Goal: Task Accomplishment & Management: Manage account settings

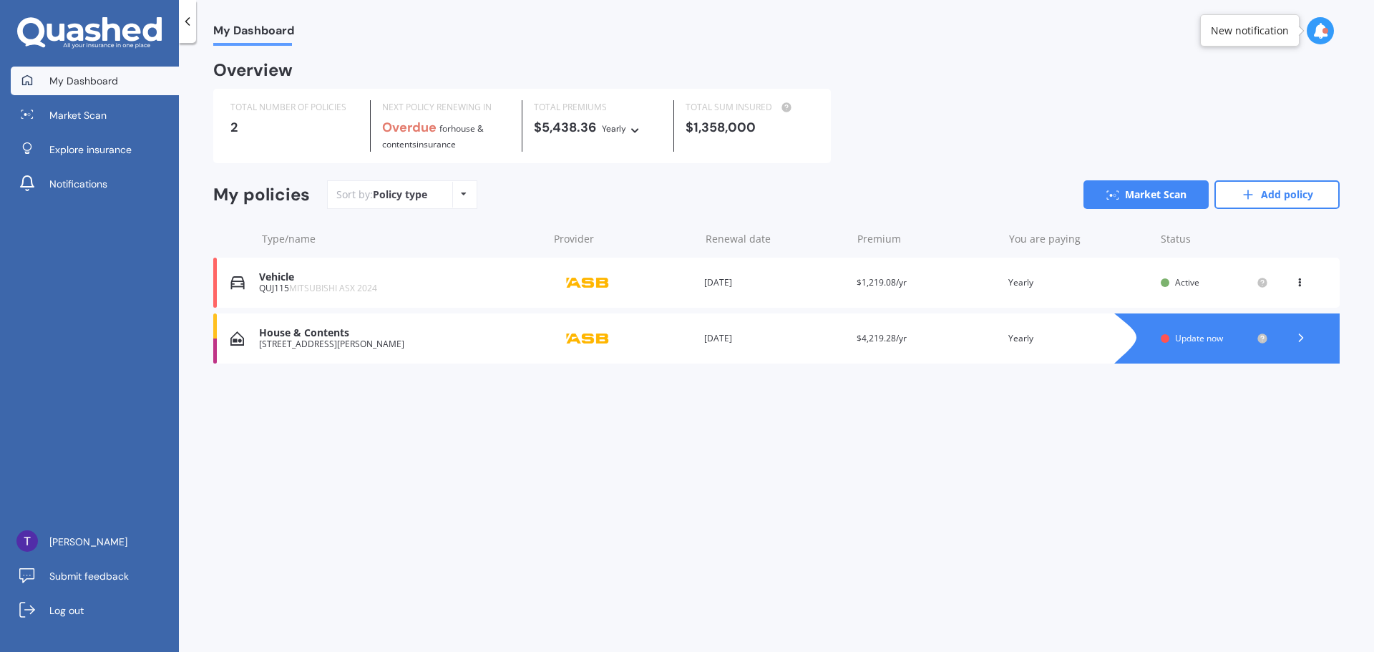
click at [1302, 338] on icon at bounding box center [1301, 338] width 14 height 14
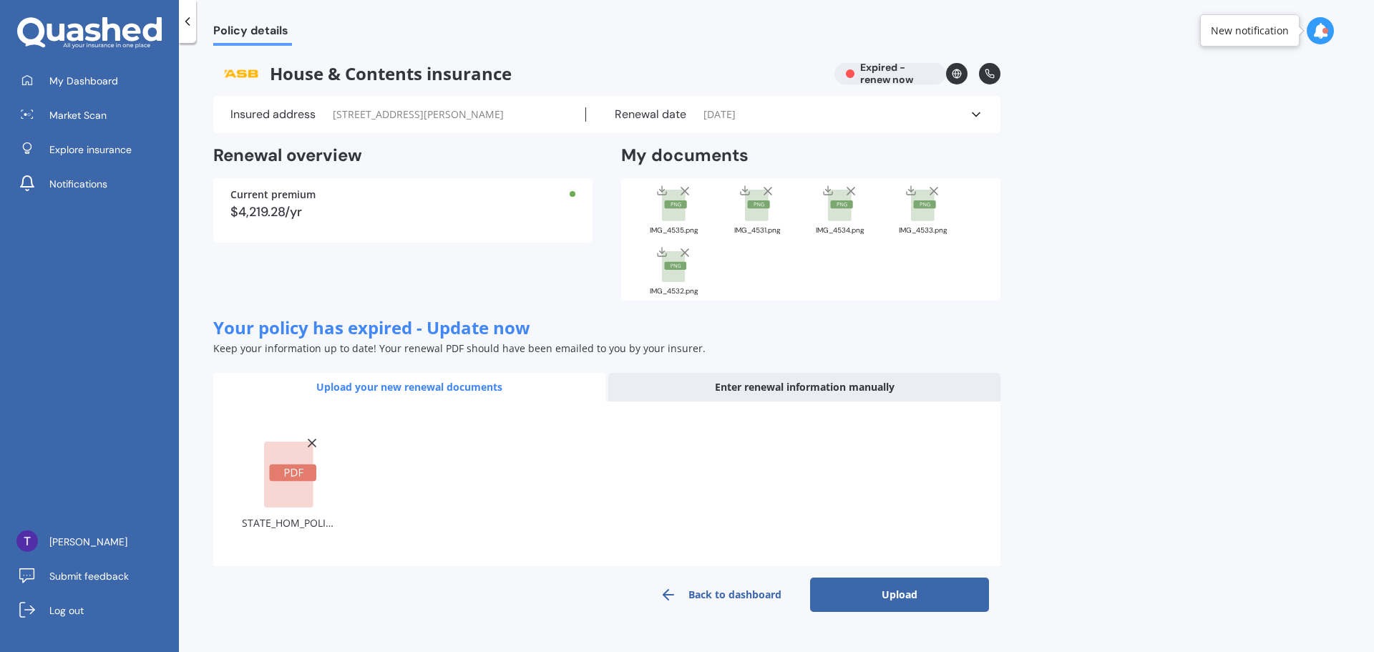
click at [929, 594] on button "Upload" at bounding box center [899, 595] width 179 height 34
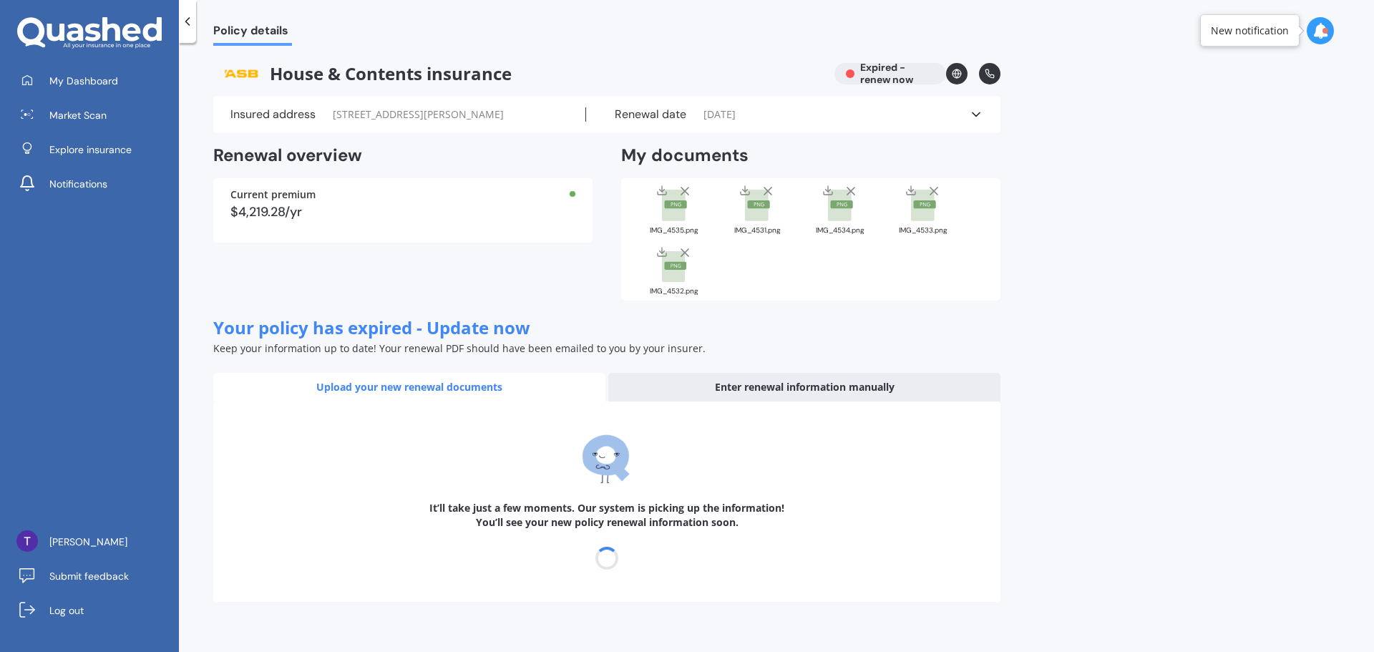
select select "10"
select select "09"
select select "2026"
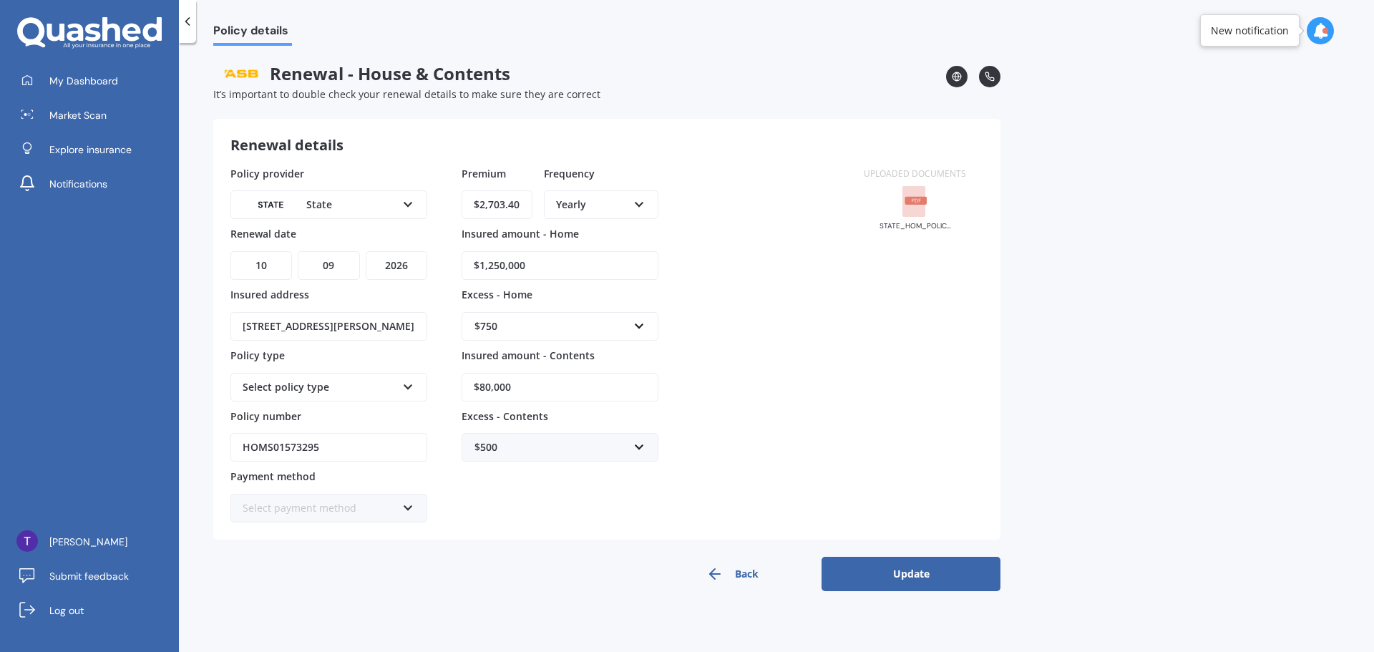
click at [920, 575] on button "Update" at bounding box center [911, 574] width 179 height 34
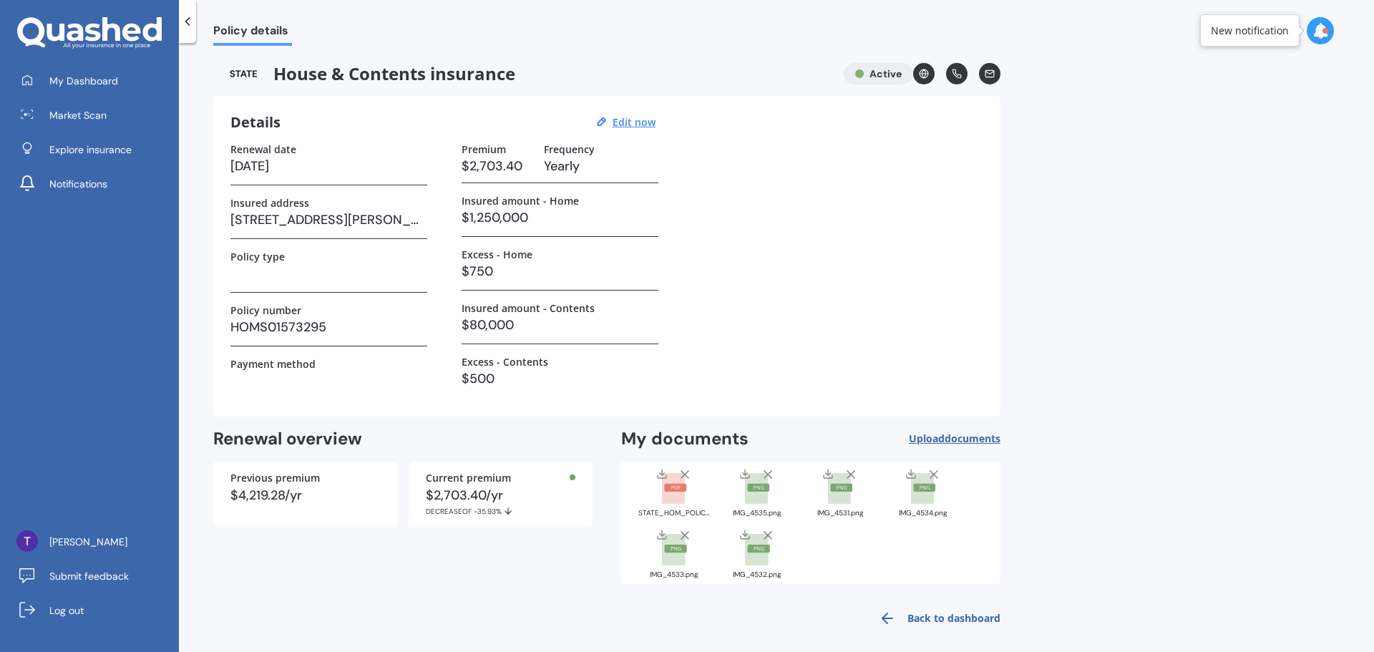
drag, startPoint x: 960, startPoint y: 611, endPoint x: 972, endPoint y: 608, distance: 11.8
click at [960, 611] on link "Back to dashboard" at bounding box center [935, 618] width 130 height 34
